Goal: Transaction & Acquisition: Purchase product/service

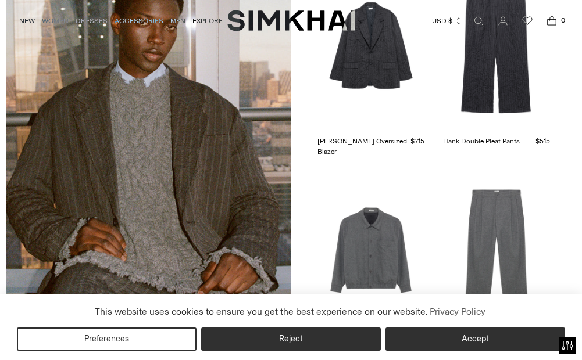
scroll to position [1688, 0]
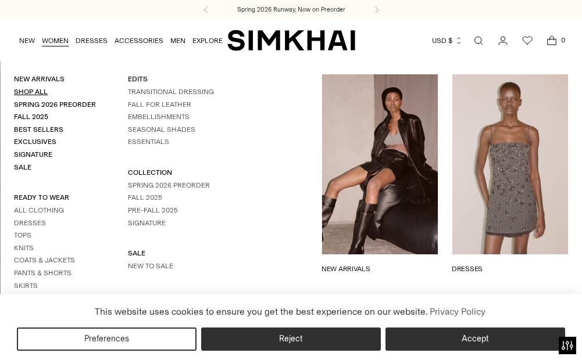
click at [29, 89] on link "Shop All" at bounding box center [31, 92] width 34 height 8
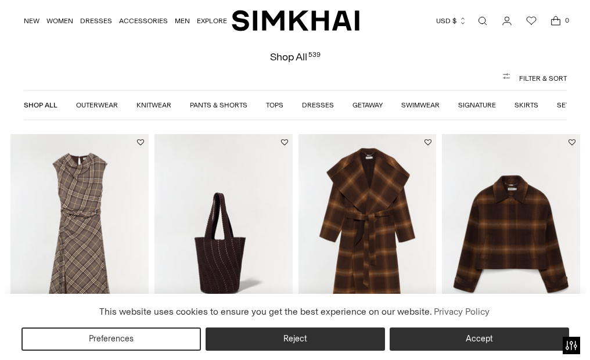
scroll to position [58, 0]
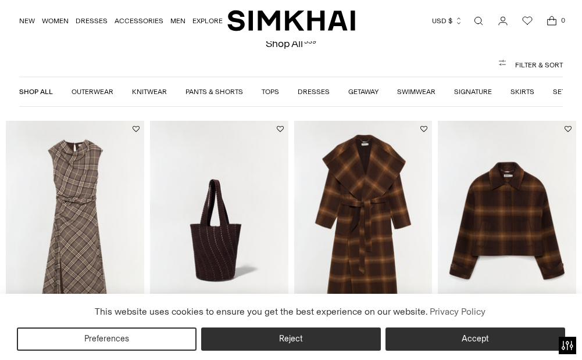
click at [518, 62] on button "Filter & Sort" at bounding box center [290, 64] width 543 height 23
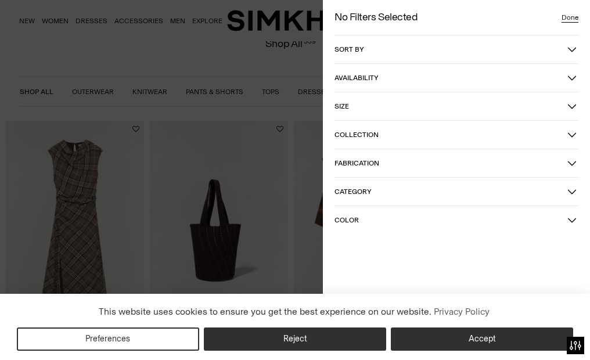
click at [406, 48] on span "Sort by" at bounding box center [451, 49] width 233 height 8
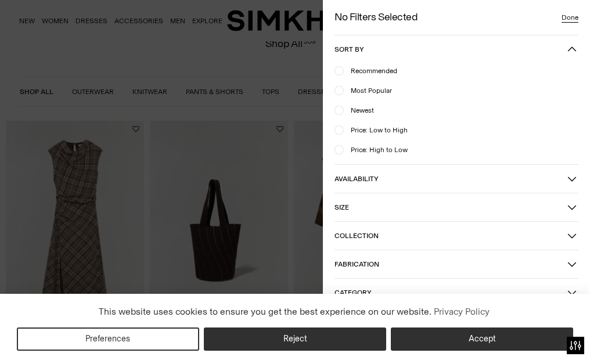
click at [341, 126] on div at bounding box center [339, 129] width 9 height 9
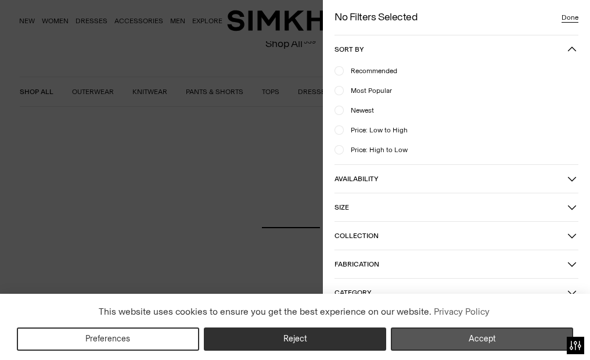
scroll to position [86, 0]
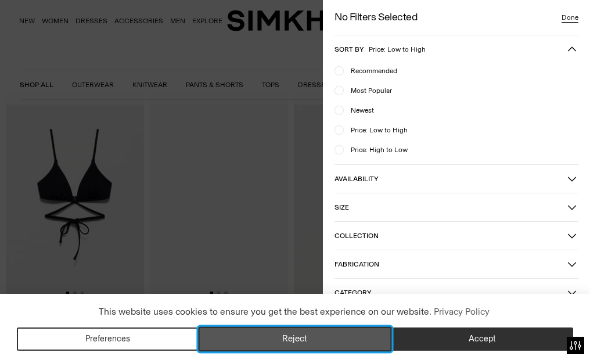
click at [357, 339] on button "Reject" at bounding box center [295, 339] width 193 height 24
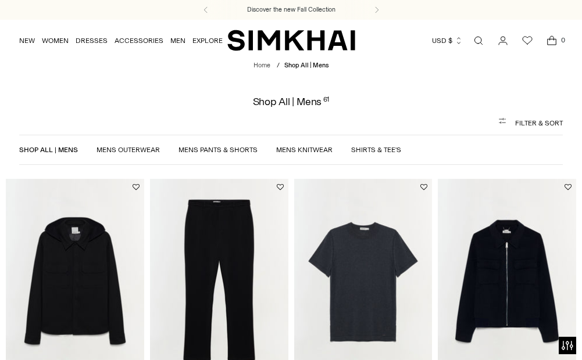
click at [525, 121] on button "Filter & Sort" at bounding box center [290, 123] width 543 height 23
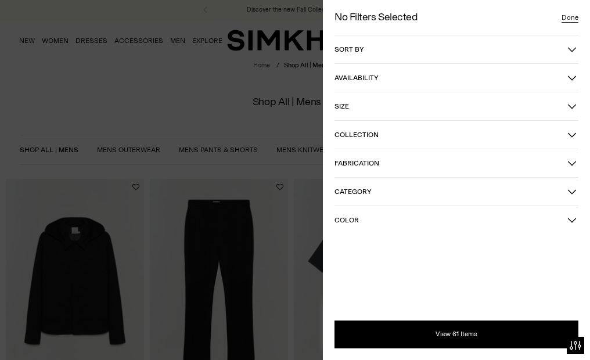
click at [410, 55] on button "Sort by" at bounding box center [457, 49] width 244 height 28
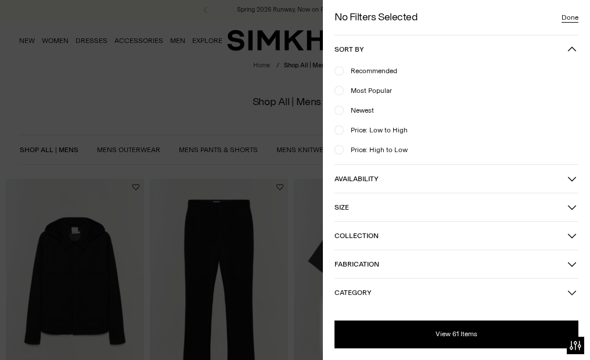
click at [357, 128] on span "Price: Low to High" at bounding box center [376, 130] width 64 height 10
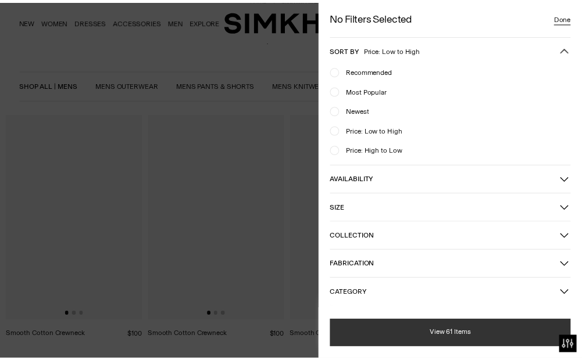
scroll to position [86, 0]
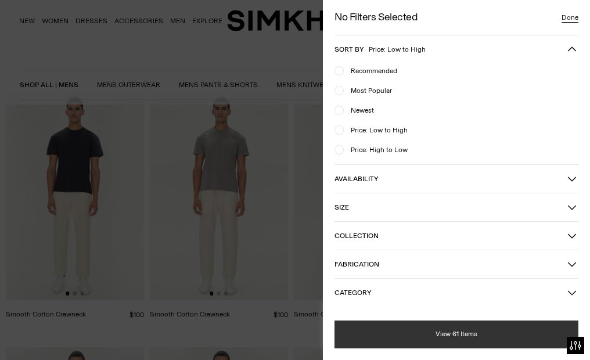
click at [410, 332] on button "View 61 Items" at bounding box center [457, 335] width 244 height 28
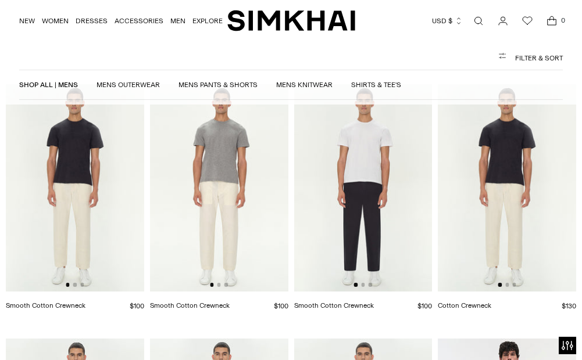
scroll to position [28, 0]
